Goal: Task Accomplishment & Management: Use online tool/utility

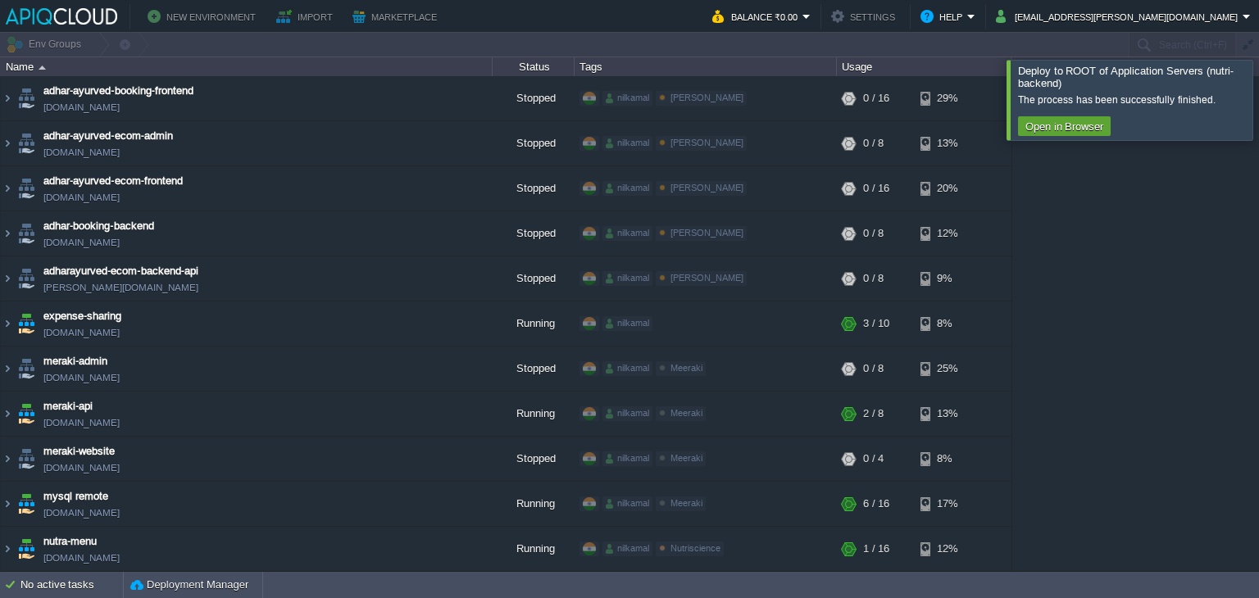
scroll to position [380, 0]
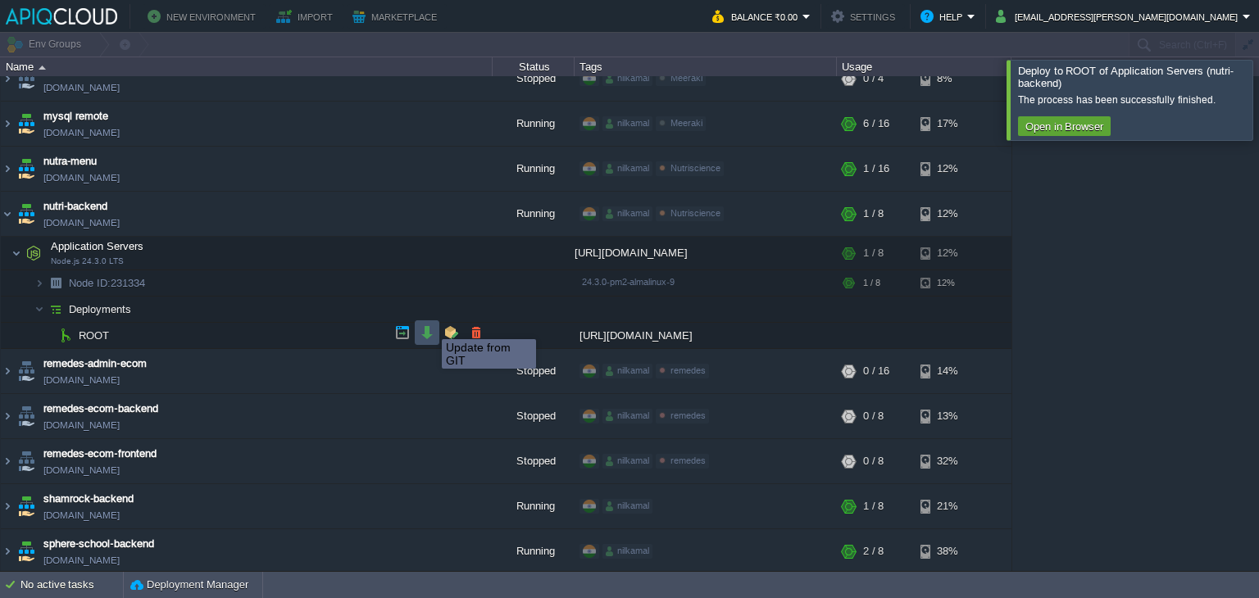
click at [429, 325] on button "button" at bounding box center [427, 332] width 15 height 15
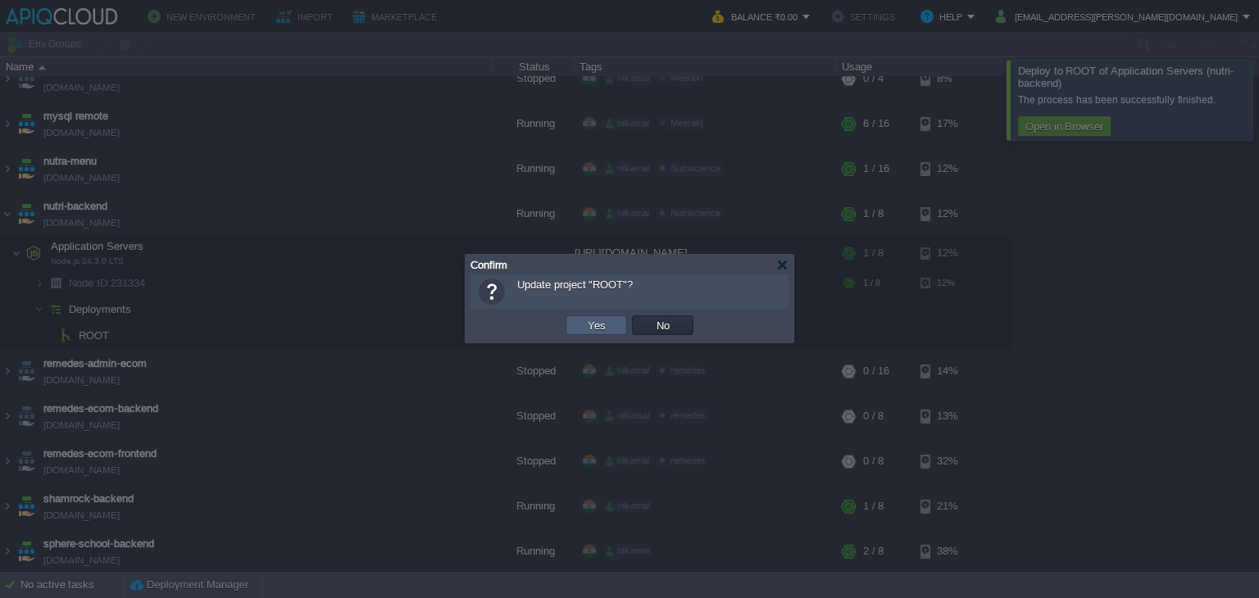
click at [586, 322] on button "Yes" at bounding box center [597, 325] width 28 height 15
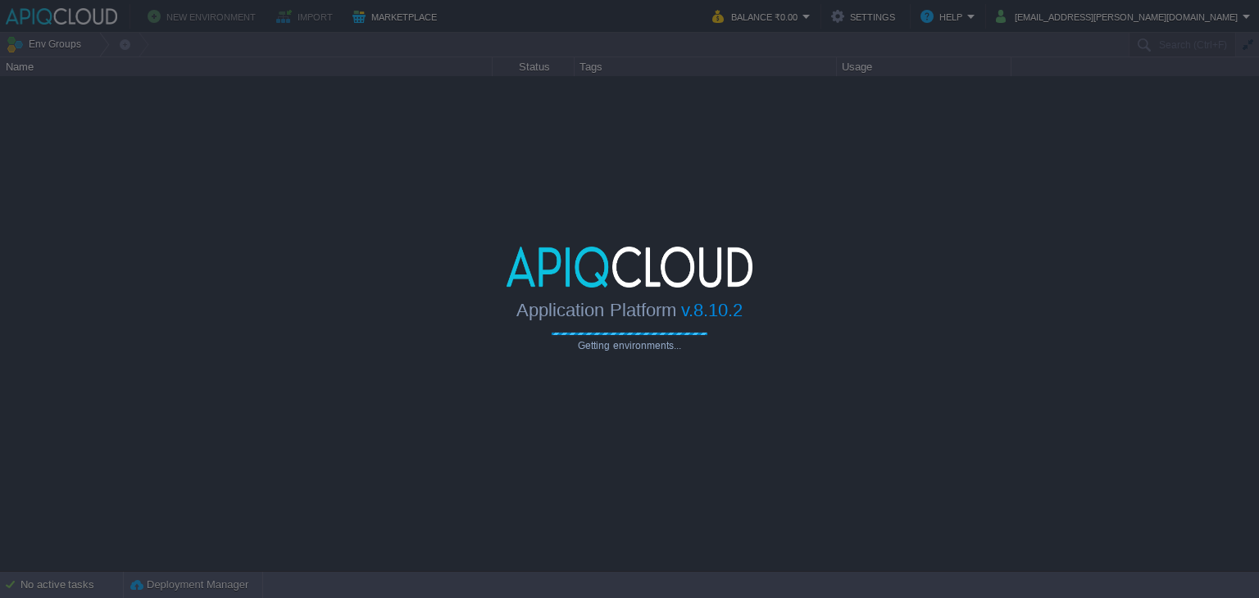
type input "Search (Ctrl+F)"
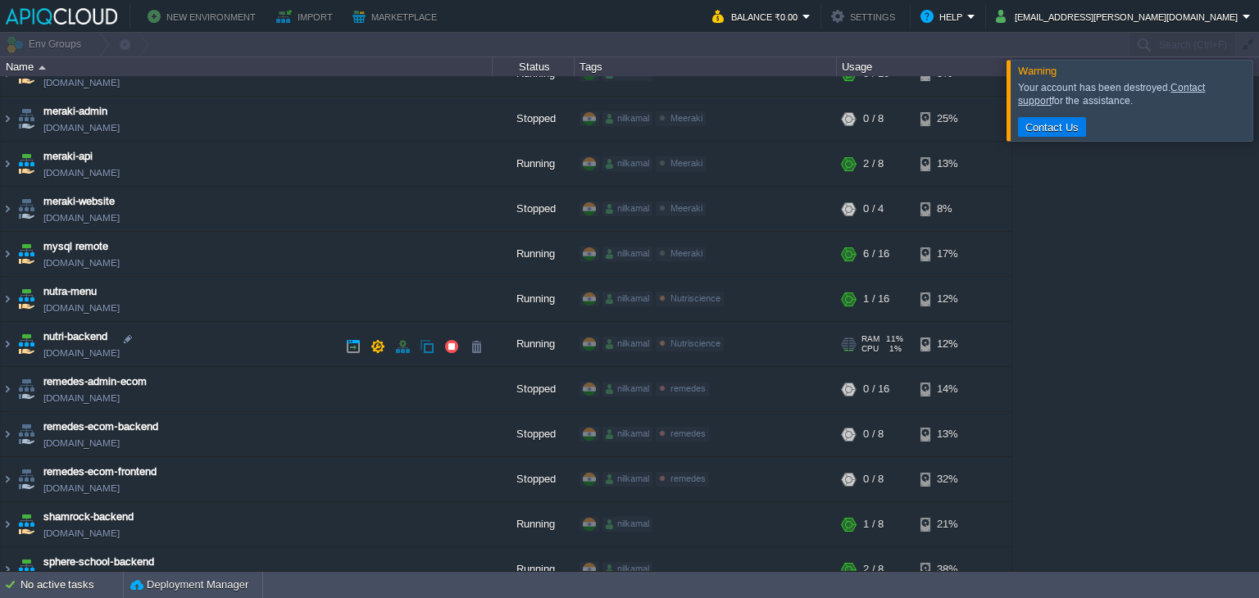
scroll to position [269, 0]
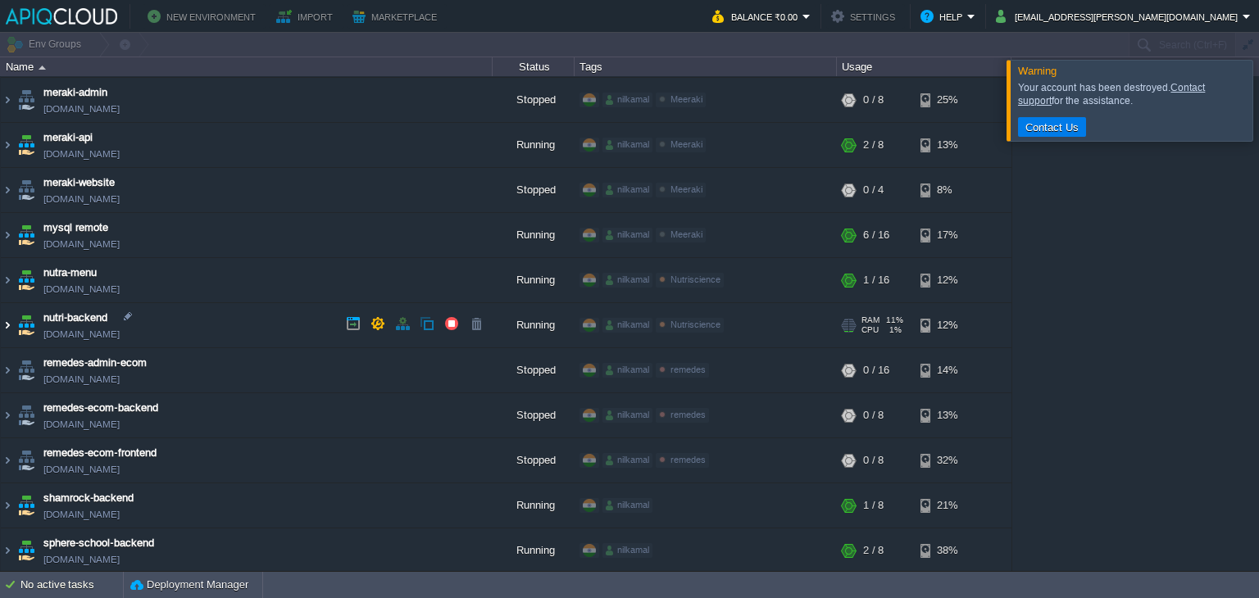
click at [5, 319] on img at bounding box center [7, 325] width 13 height 44
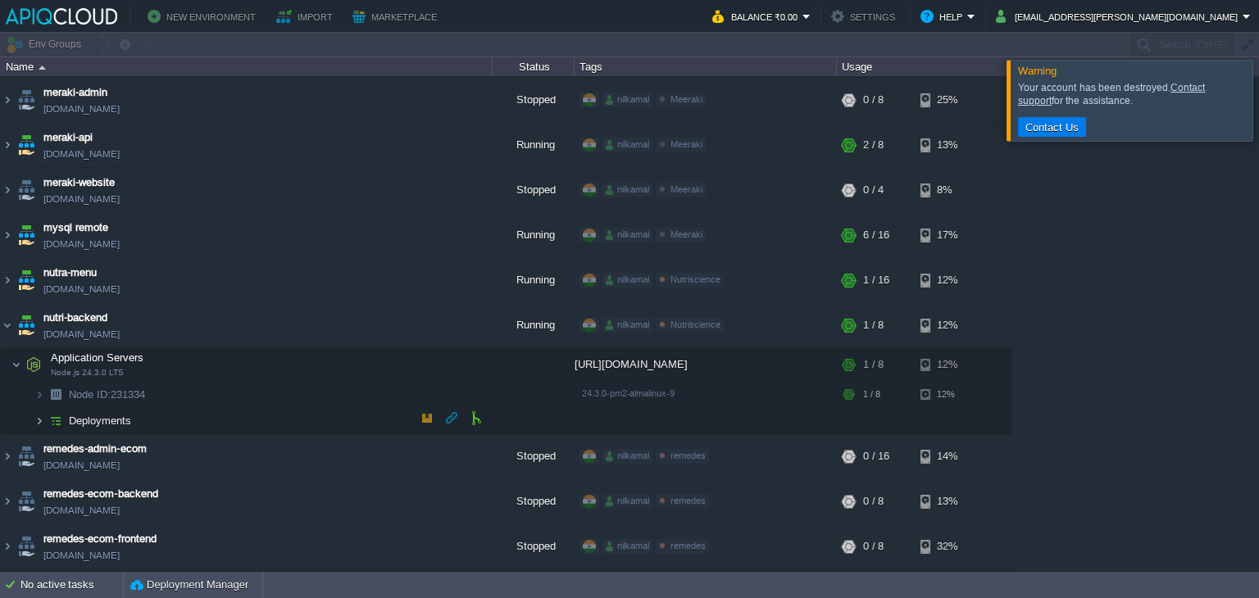
click at [42, 416] on img at bounding box center [39, 420] width 10 height 25
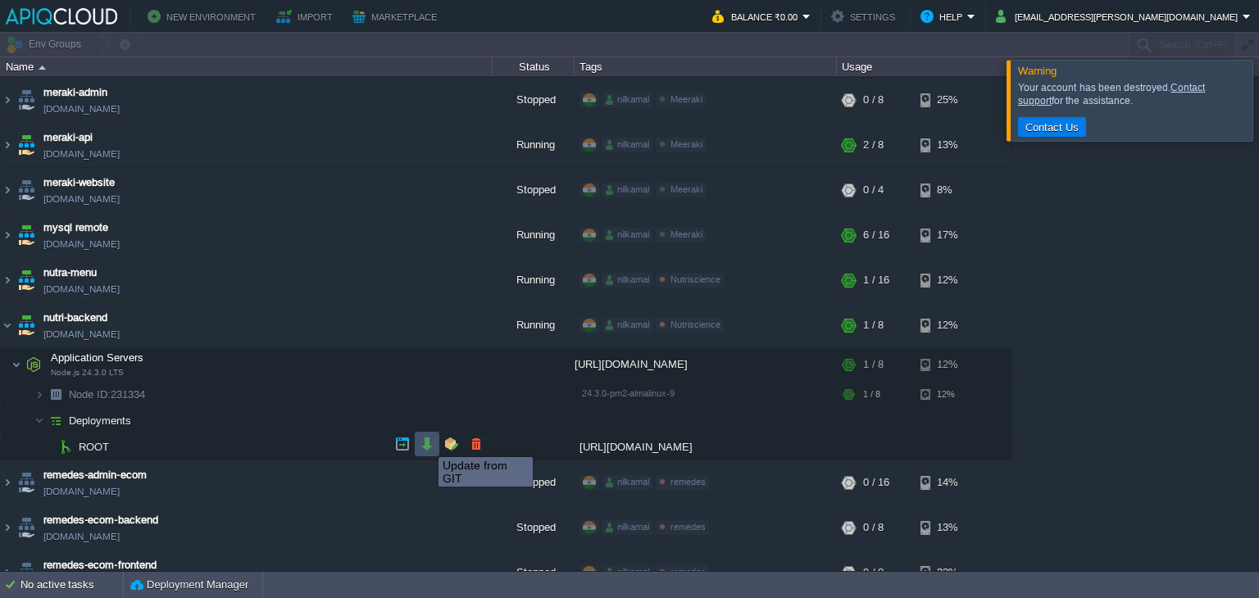
click at [426, 443] on button "button" at bounding box center [427, 444] width 15 height 15
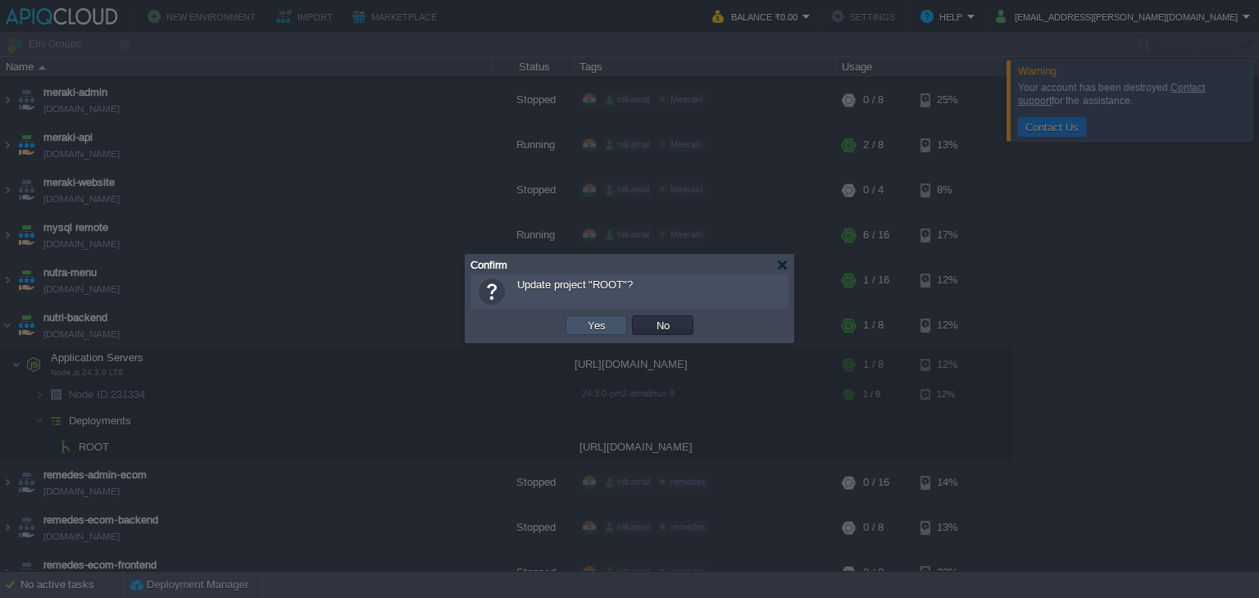
click at [600, 327] on button "Yes" at bounding box center [597, 325] width 28 height 15
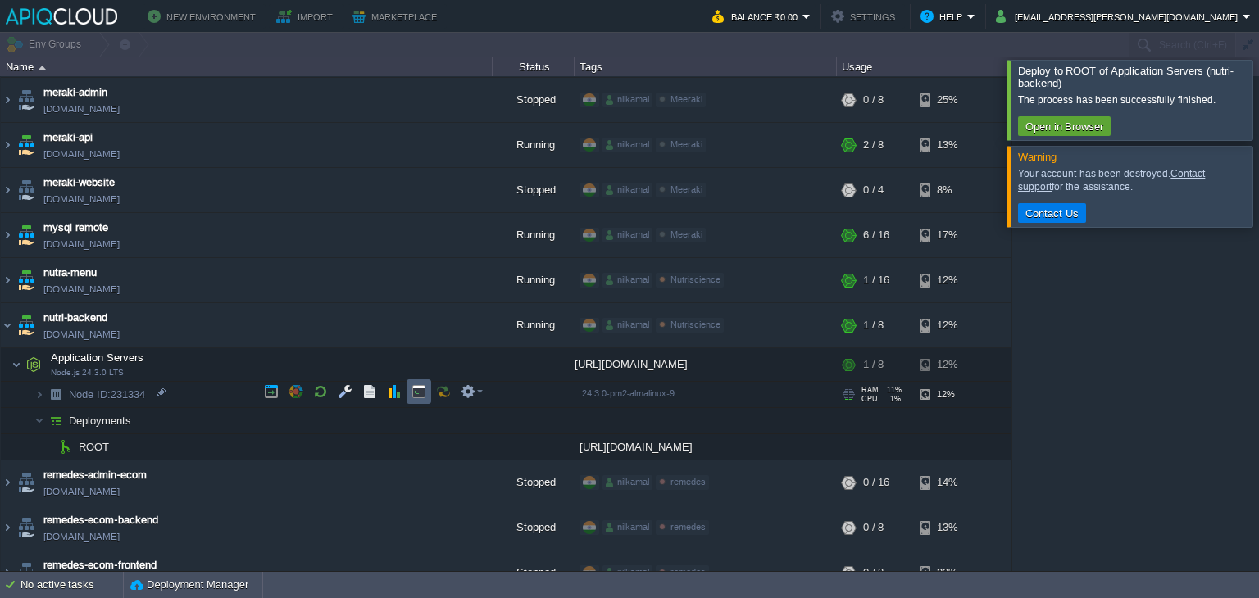
click at [426, 390] on td at bounding box center [418, 391] width 25 height 25
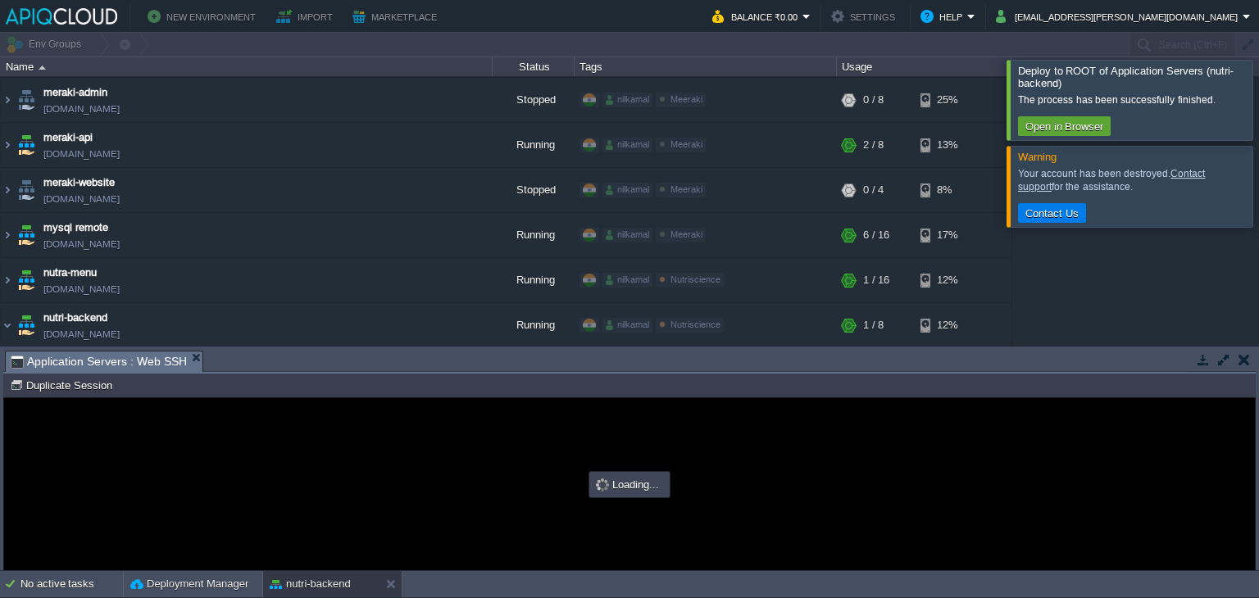
click at [624, 506] on div at bounding box center [629, 484] width 1251 height 172
type input "#000000"
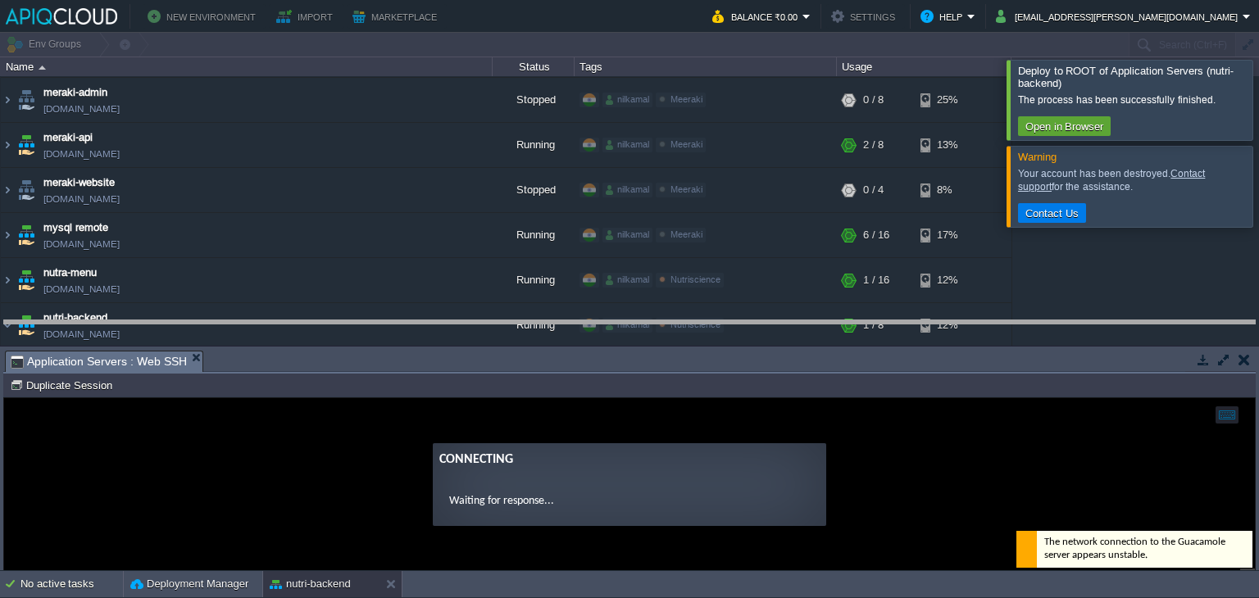
drag, startPoint x: 515, startPoint y: 367, endPoint x: 508, endPoint y: 337, distance: 31.0
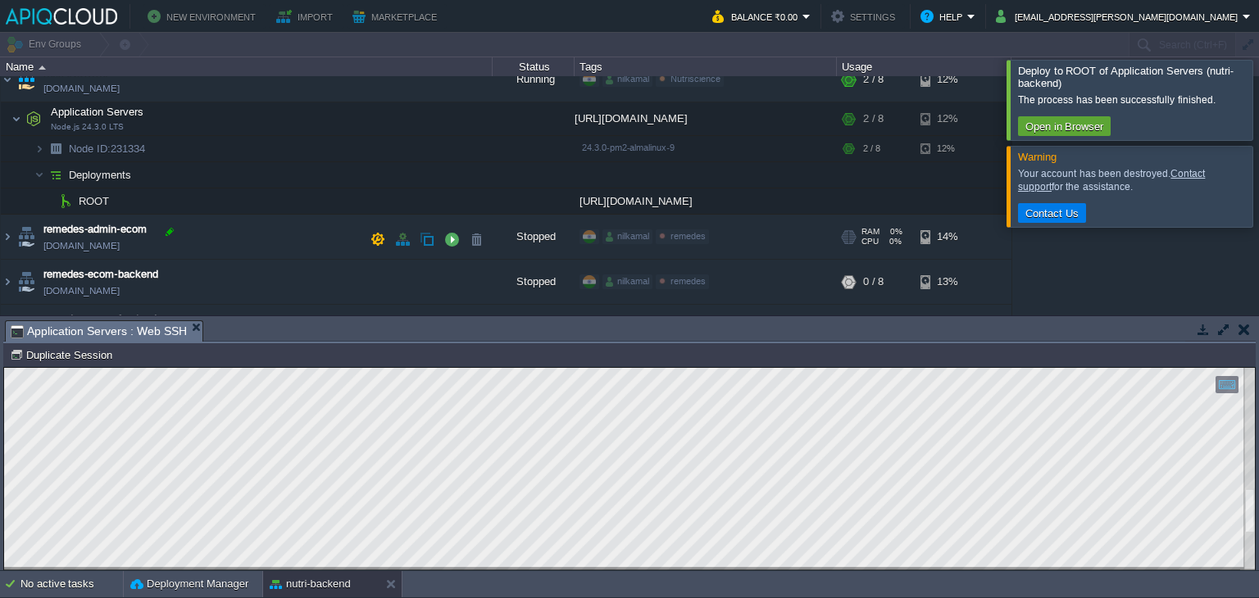
scroll to position [482, 0]
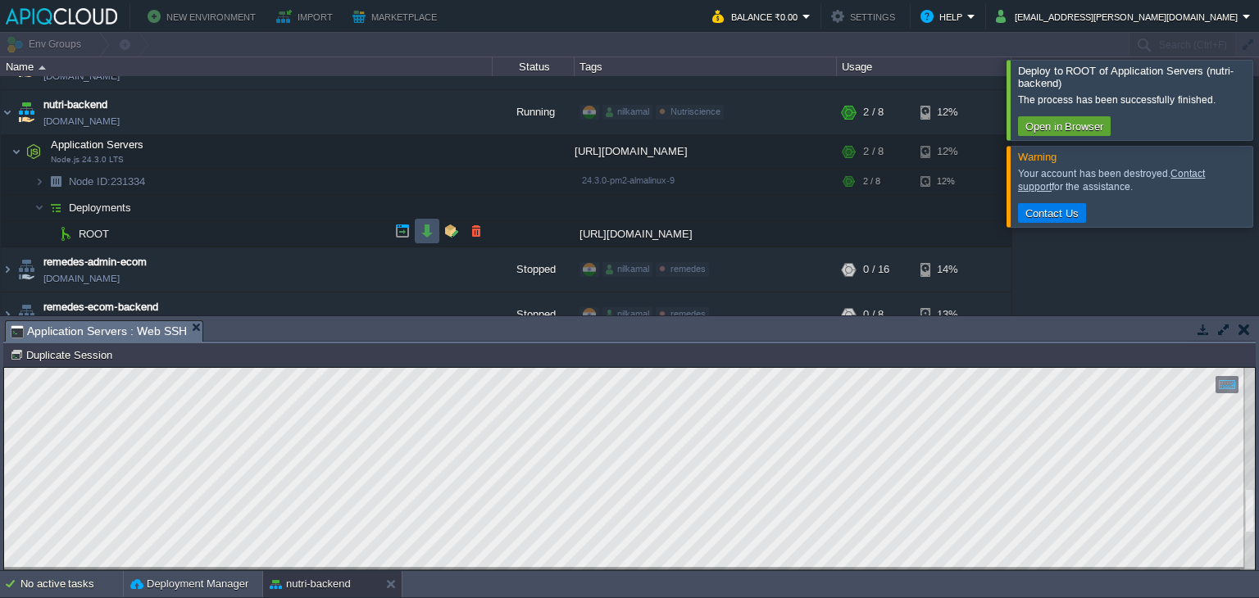
click at [428, 230] on button "button" at bounding box center [427, 231] width 15 height 15
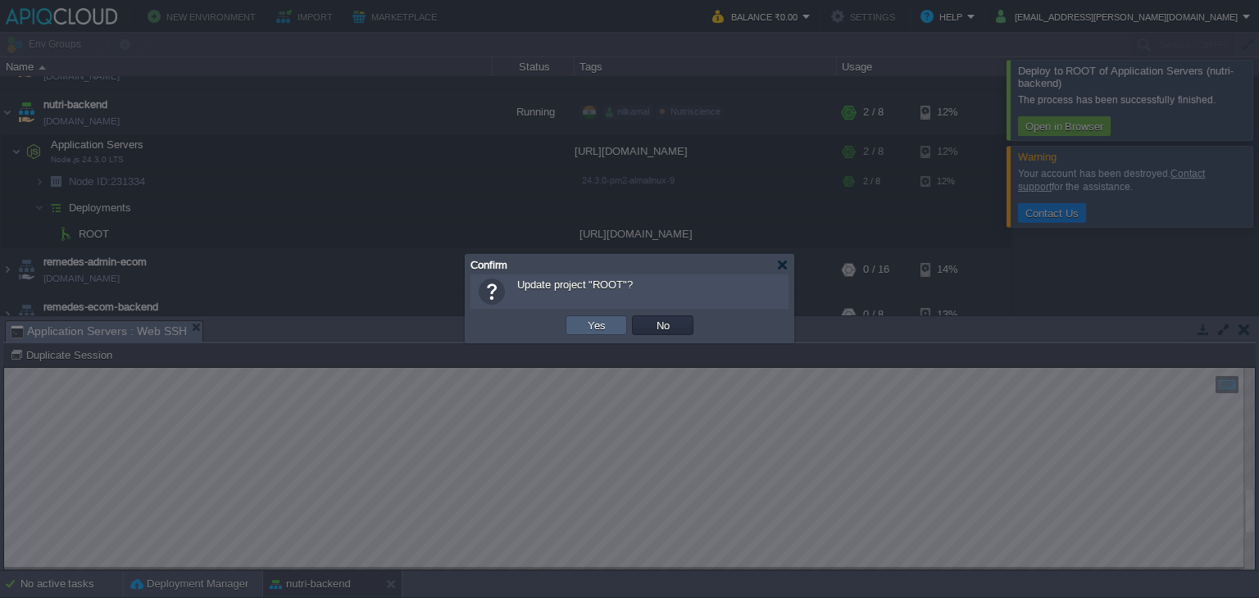
click at [574, 320] on td "Yes" at bounding box center [595, 326] width 61 height 20
